Goal: Check status: Check status

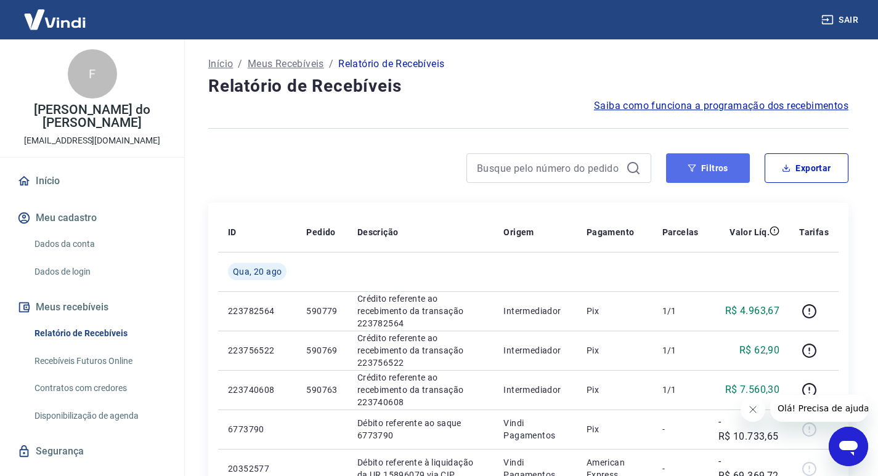
click at [722, 164] on button "Filtros" at bounding box center [708, 168] width 84 height 30
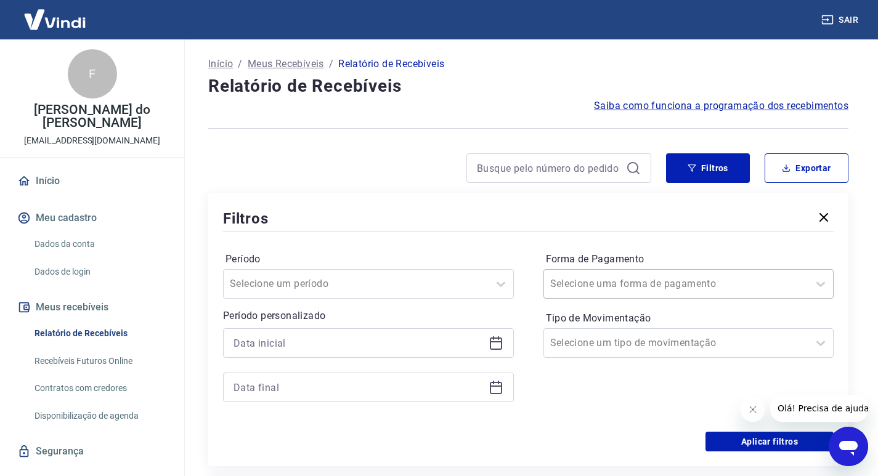
click at [673, 279] on div at bounding box center [676, 283] width 253 height 17
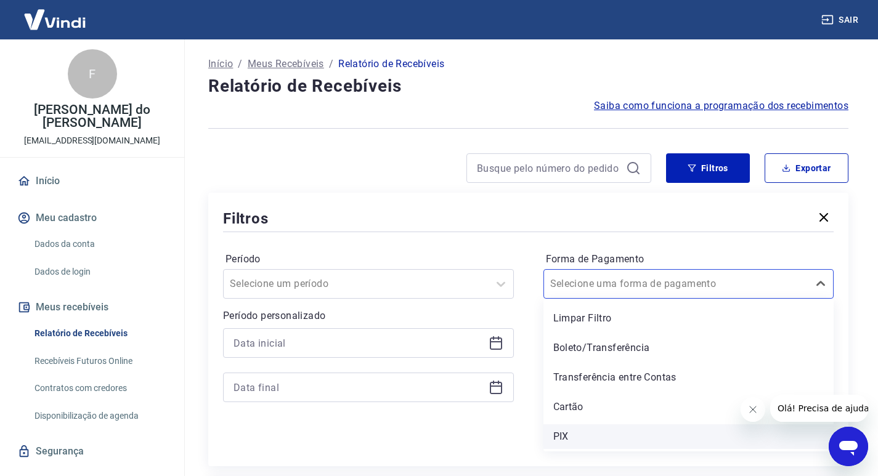
drag, startPoint x: 564, startPoint y: 439, endPoint x: 15, endPoint y: 15, distance: 693.5
click at [564, 439] on div "PIX" at bounding box center [688, 436] width 291 height 25
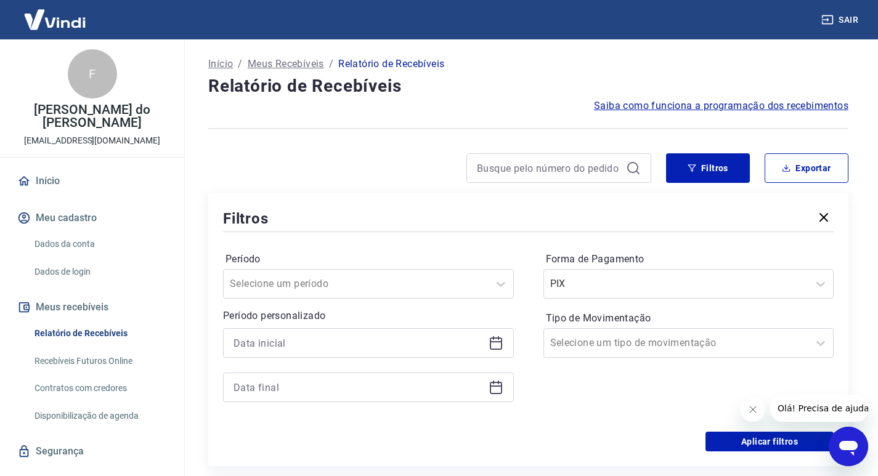
click at [755, 413] on icon "Fechar mensagem da empresa" at bounding box center [752, 410] width 10 height 10
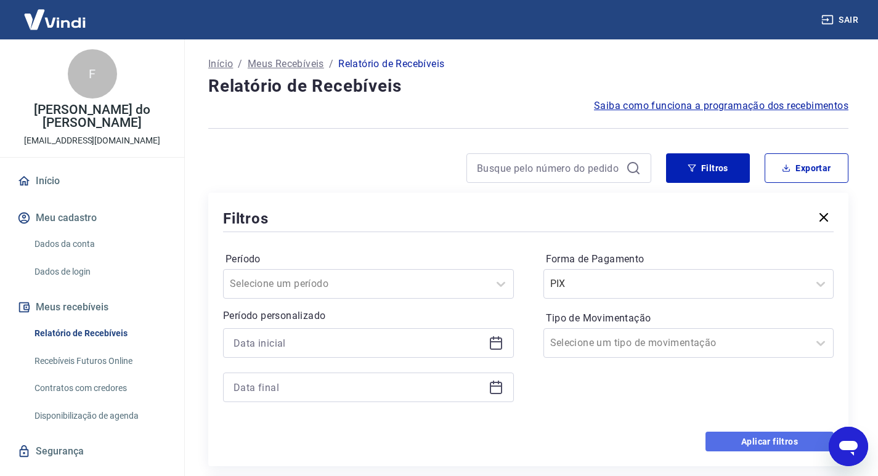
click at [755, 442] on button "Aplicar filtros" at bounding box center [769, 442] width 128 height 20
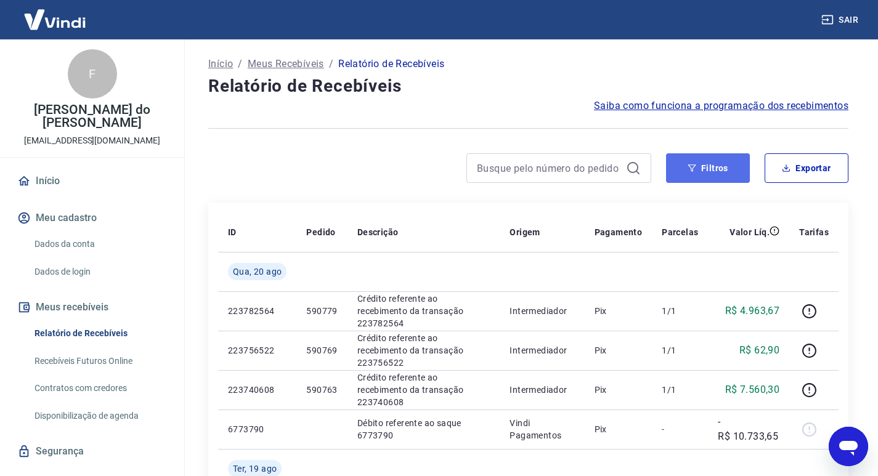
click at [684, 174] on button "Filtros" at bounding box center [708, 168] width 84 height 30
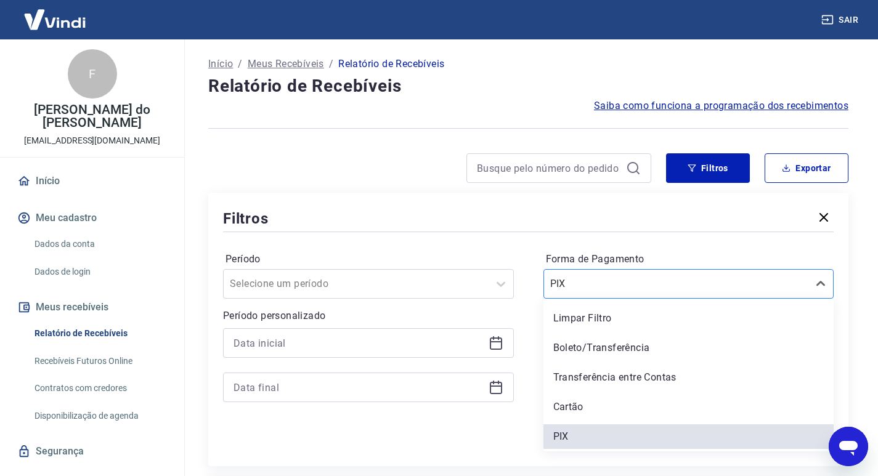
click at [604, 283] on input "Forma de Pagamento" at bounding box center [612, 284] width 124 height 15
click at [573, 352] on div "Boleto/Transferência" at bounding box center [688, 348] width 291 height 25
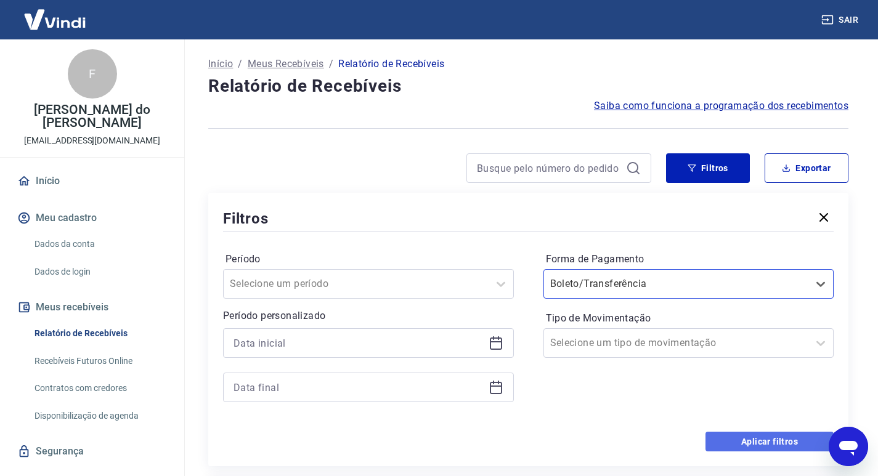
click at [735, 444] on button "Aplicar filtros" at bounding box center [769, 442] width 128 height 20
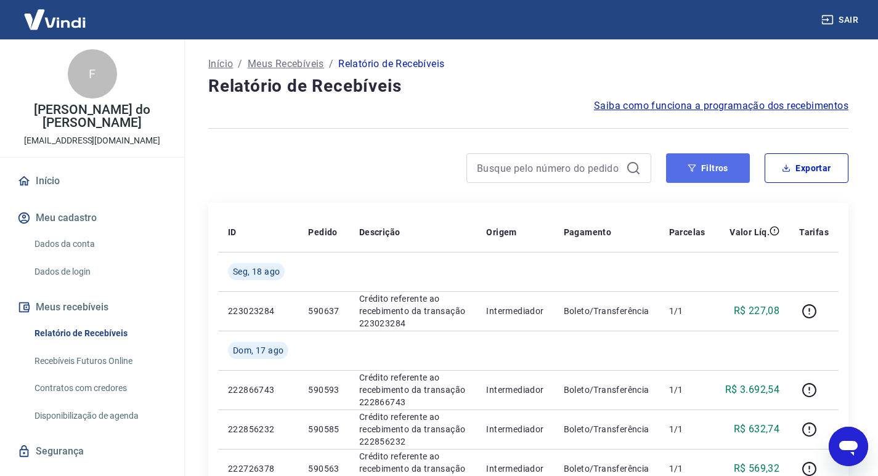
click at [706, 176] on button "Filtros" at bounding box center [708, 168] width 84 height 30
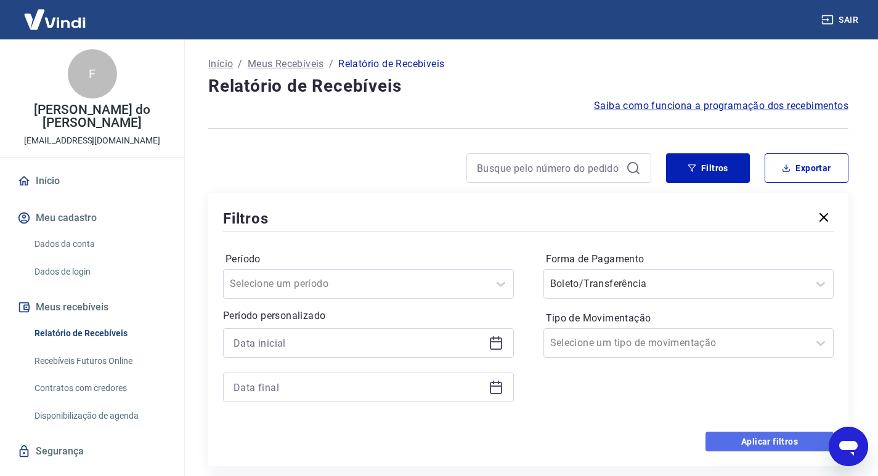
click at [751, 444] on button "Aplicar filtros" at bounding box center [769, 442] width 128 height 20
